Goal: Information Seeking & Learning: Find specific fact

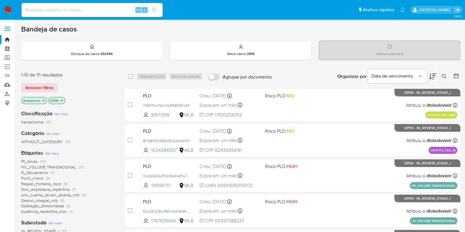
click at [106, 10] on input at bounding box center [91, 10] width 141 height 8
paste input "GKaI2WUjsCv2W8tRP2VtVVeF"
type input "GKaI2WUjsCv2W8tRP2VtVVeF"
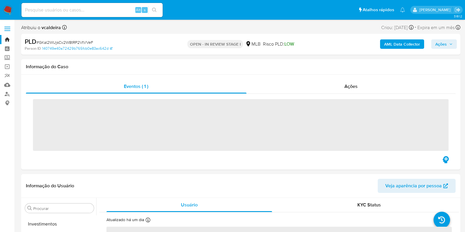
scroll to position [305, 0]
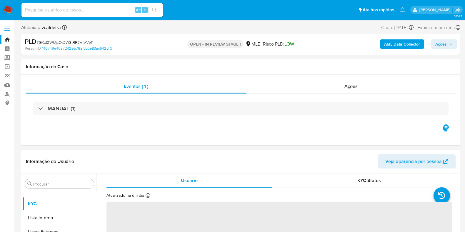
select select "10"
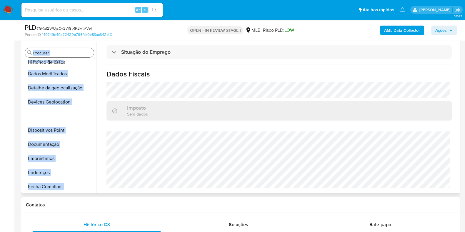
scroll to position [0, 0]
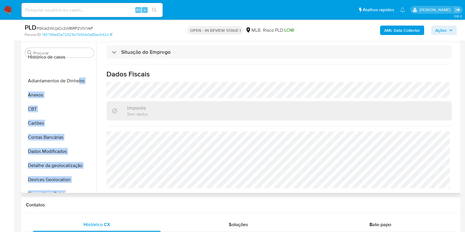
drag, startPoint x: 86, startPoint y: 172, endPoint x: 78, endPoint y: 69, distance: 103.8
click at [78, 69] on ul "Adiantamentos de Dinheiro Anexos CBT Cartões Contas Bancárias Dados Modificados…" at bounding box center [60, 126] width 74 height 133
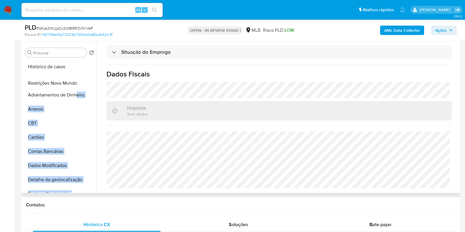
drag, startPoint x: 87, startPoint y: 156, endPoint x: 77, endPoint y: 83, distance: 74.2
click at [77, 83] on ul "Histórico de casos Adiantamentos de Dinheiro Anexos CBT Cartões Contas Bancária…" at bounding box center [60, 126] width 74 height 133
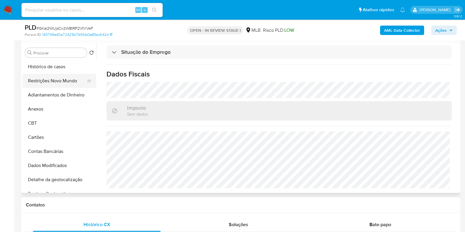
click at [63, 83] on button "Restrições Novo Mundo" at bounding box center [57, 81] width 69 height 14
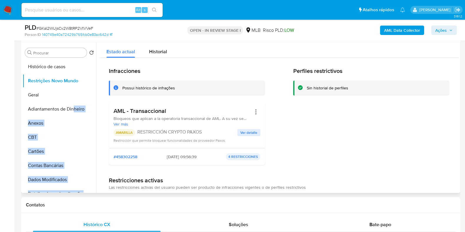
drag, startPoint x: 88, startPoint y: 109, endPoint x: 75, endPoint y: 95, distance: 18.7
click at [75, 95] on ul "Histórico de casos Restrições Novo Mundo Adiantamentos de Dinheiro Anexos CBT C…" at bounding box center [60, 126] width 74 height 133
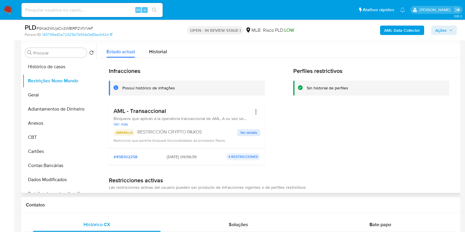
click at [172, 81] on div "Possui histórico de infrações" at bounding box center [187, 88] width 156 height 15
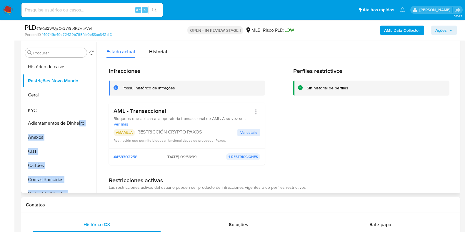
drag, startPoint x: 86, startPoint y: 134, endPoint x: 78, endPoint y: 111, distance: 24.5
click at [78, 111] on ul "Histórico de casos Restrições Novo Mundo Geral Adiantamentos de Dinheiro Anexos…" at bounding box center [60, 126] width 74 height 133
click at [156, 86] on div "Possui histórico de infrações" at bounding box center [148, 88] width 53 height 6
drag, startPoint x: 87, startPoint y: 103, endPoint x: 74, endPoint y: 124, distance: 25.2
click at [74, 124] on ul "Histórico de casos Restrições Novo Mundo Geral KYC Adiantamentos de Dinheiro An…" at bounding box center [60, 126] width 74 height 133
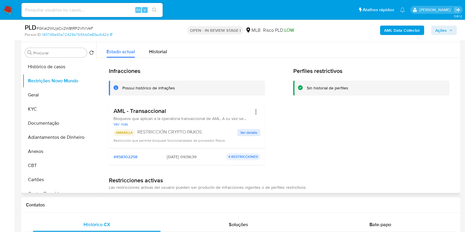
click at [157, 84] on div "Possui histórico de infrações" at bounding box center [187, 88] width 156 height 15
drag, startPoint x: 87, startPoint y: 149, endPoint x: 81, endPoint y: 133, distance: 16.9
click at [81, 133] on ul "Histórico de casos Restrições Novo Mundo Geral KYC Documentação Adiantamentos d…" at bounding box center [60, 126] width 74 height 133
click at [160, 107] on h3 "AML - Transaccional" at bounding box center [182, 110] width 138 height 7
click at [198, 132] on p "RESTRICCIÓN CRYPTO PAXOS" at bounding box center [187, 132] width 100 height 6
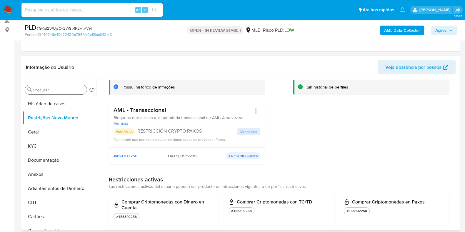
scroll to position [73, 0]
click at [38, 136] on button "Geral" at bounding box center [57, 132] width 69 height 14
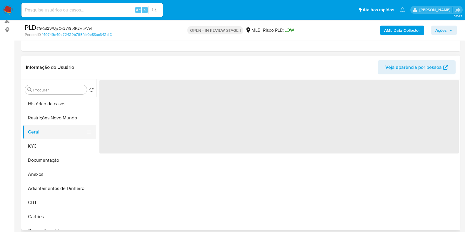
scroll to position [0, 0]
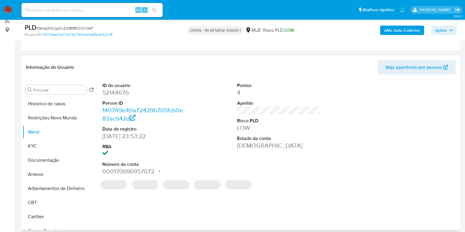
click at [119, 93] on dd "52144676" at bounding box center [144, 92] width 84 height 8
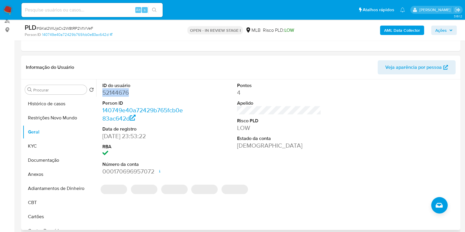
click at [119, 93] on dd "52144676" at bounding box center [144, 92] width 84 height 8
copy dd "52144676"
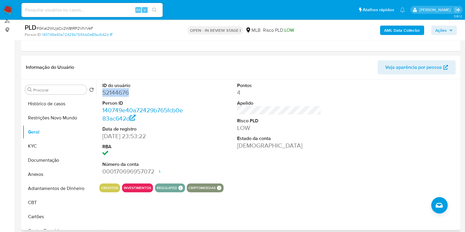
copy dd "52144676"
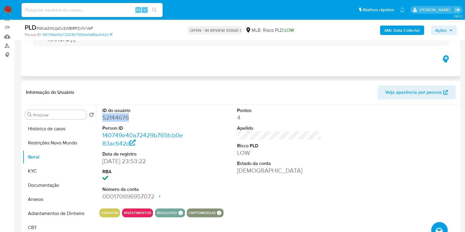
scroll to position [36, 0]
